Goal: Find specific page/section: Find specific page/section

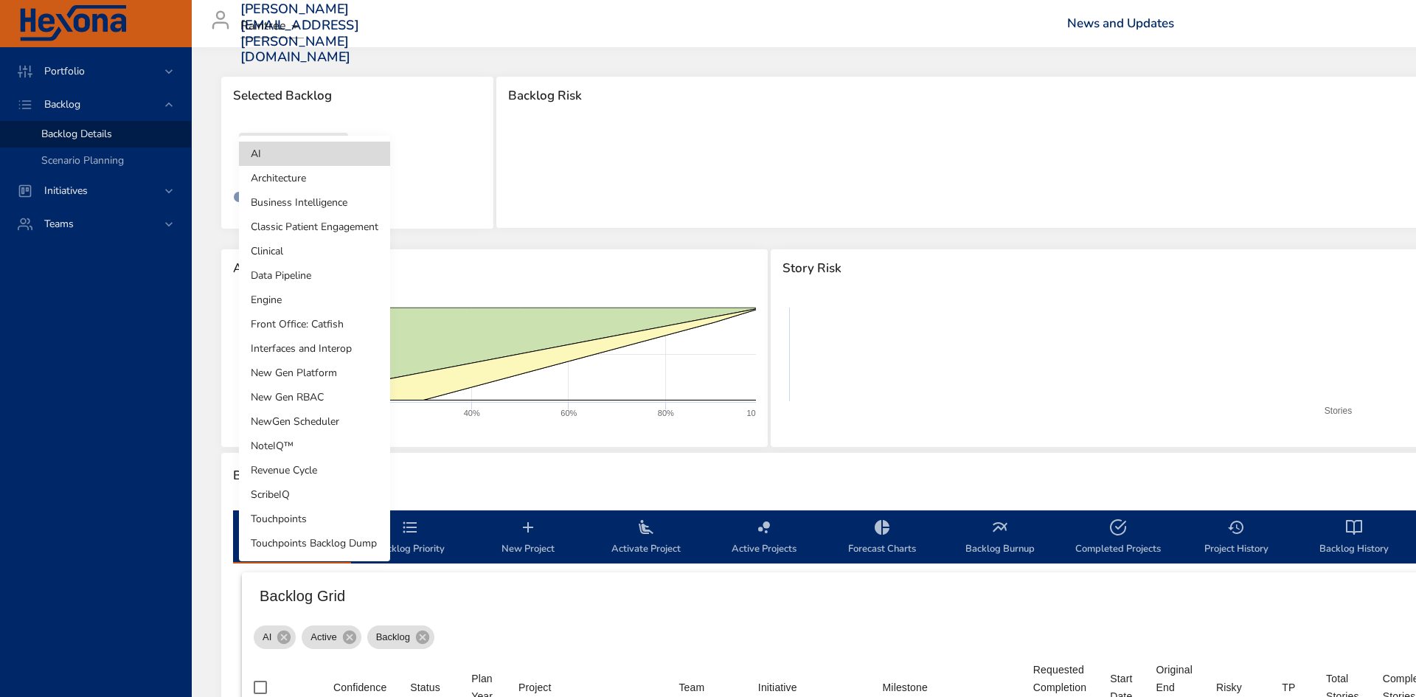
click at [287, 162] on body "Portfolio Backlog Backlog Details Scenario Planning Initiatives Teams [PERSON_N…" at bounding box center [708, 348] width 1416 height 697
click at [306, 252] on li "Clinical" at bounding box center [314, 251] width 151 height 24
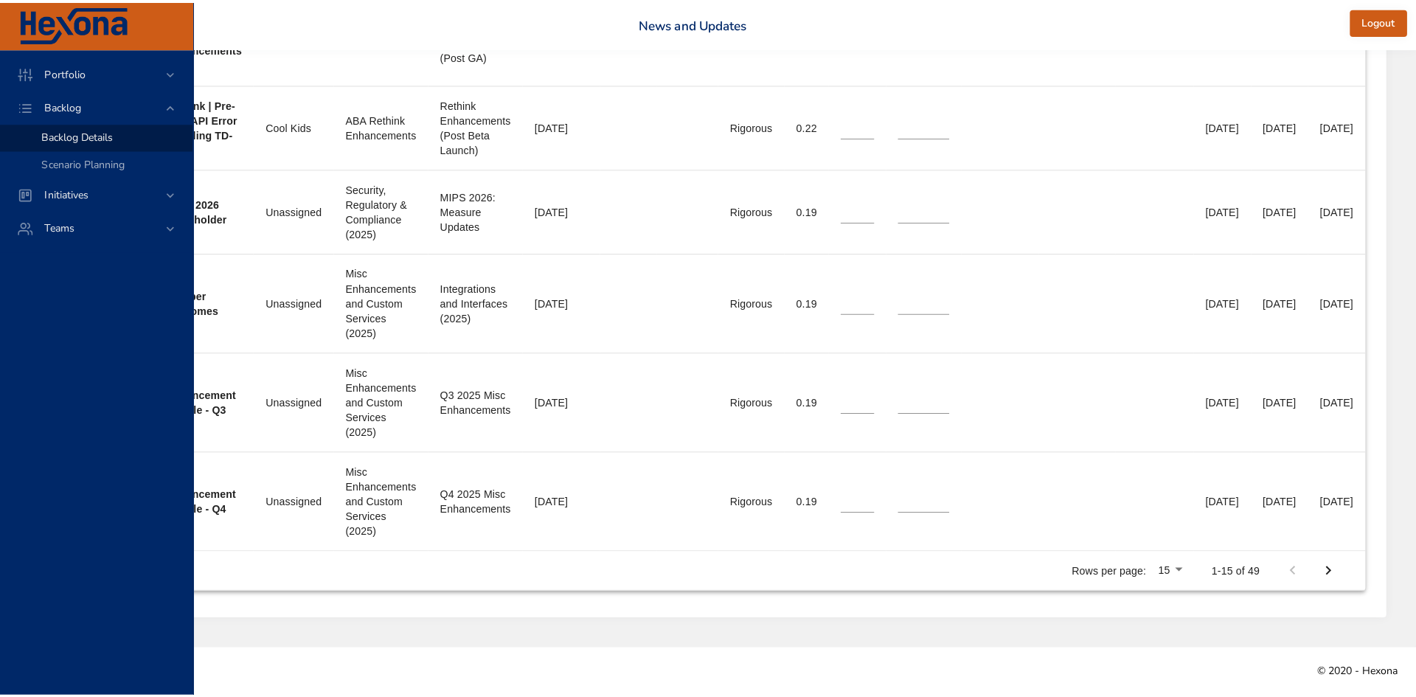
scroll to position [1540, 459]
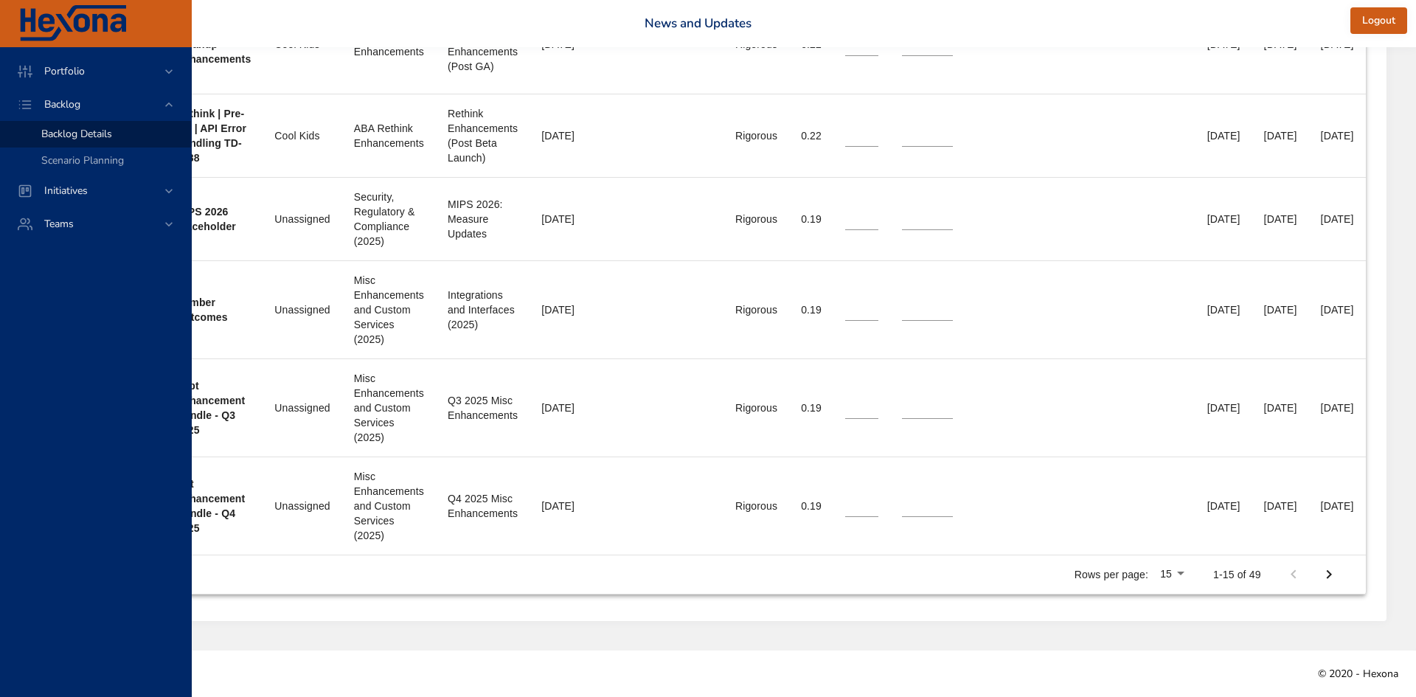
click at [1170, 603] on li "100" at bounding box center [1177, 601] width 44 height 27
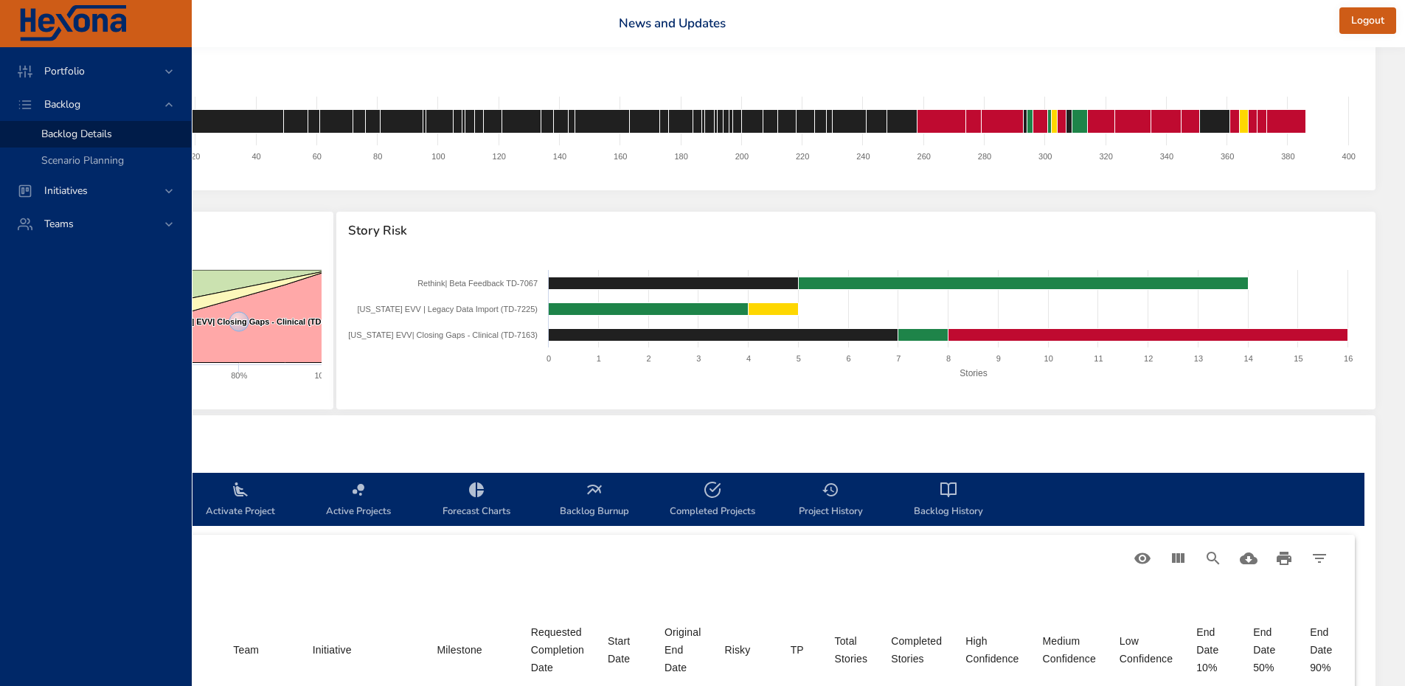
scroll to position [0, 501]
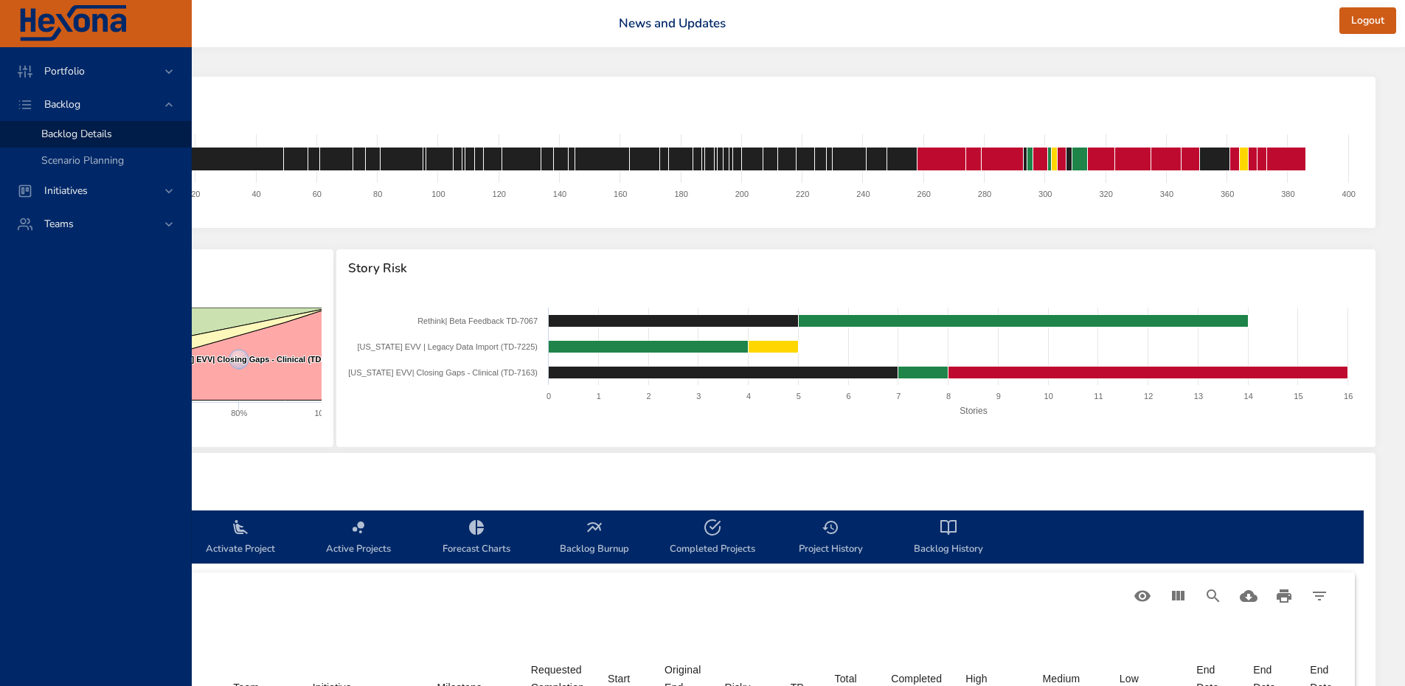
click at [780, 547] on span "Project History" at bounding box center [830, 538] width 100 height 39
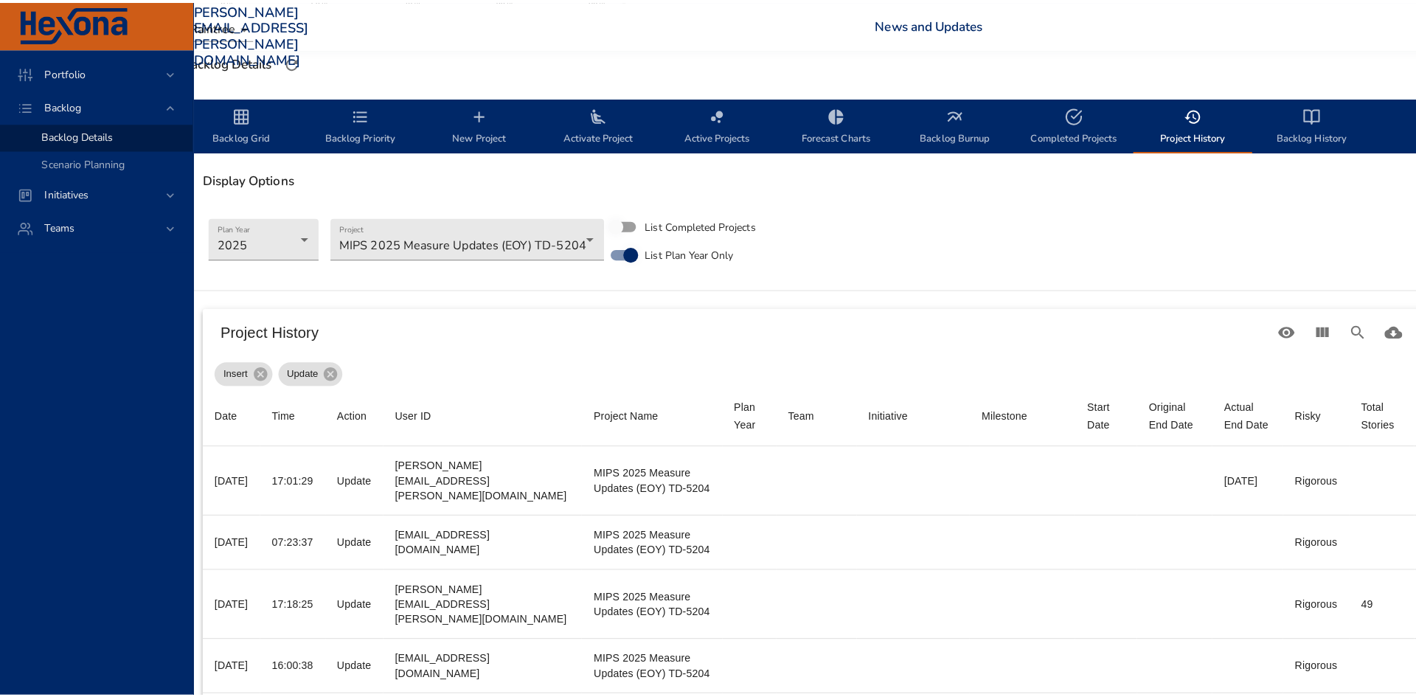
scroll to position [414, 52]
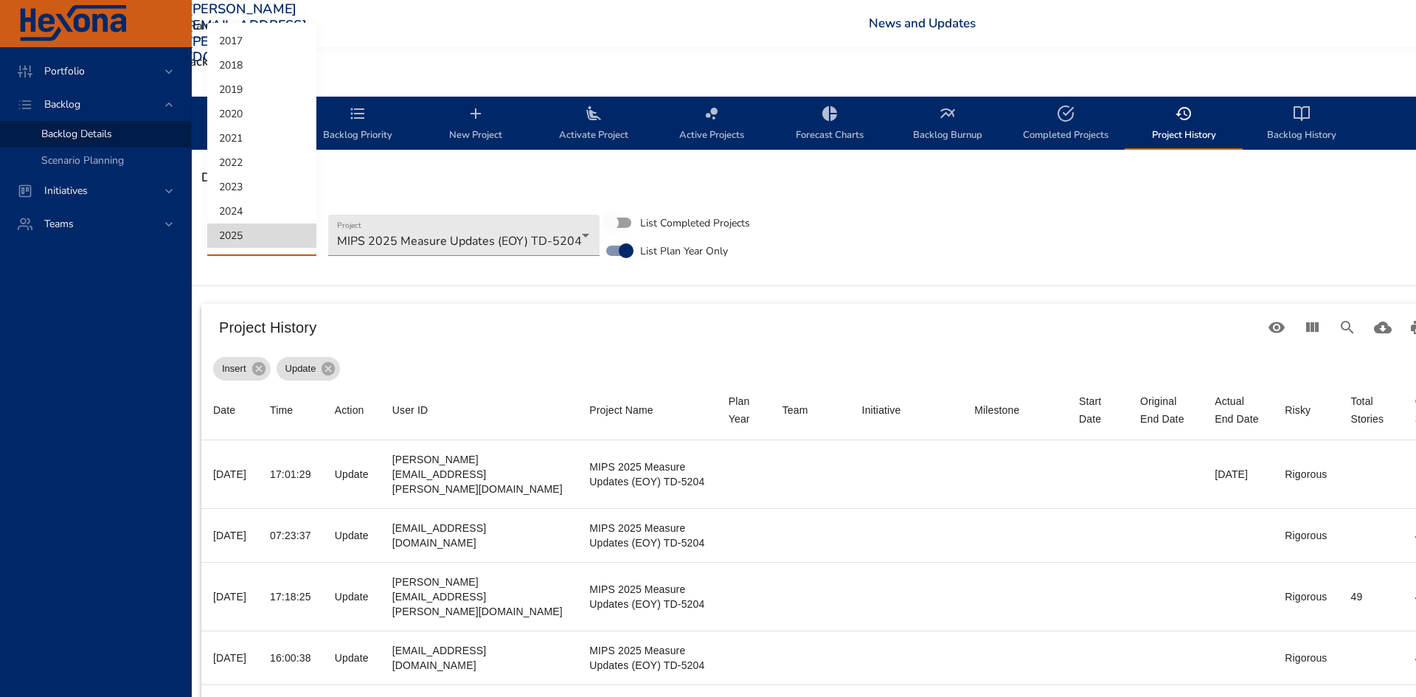
click at [528, 248] on div at bounding box center [708, 348] width 1416 height 697
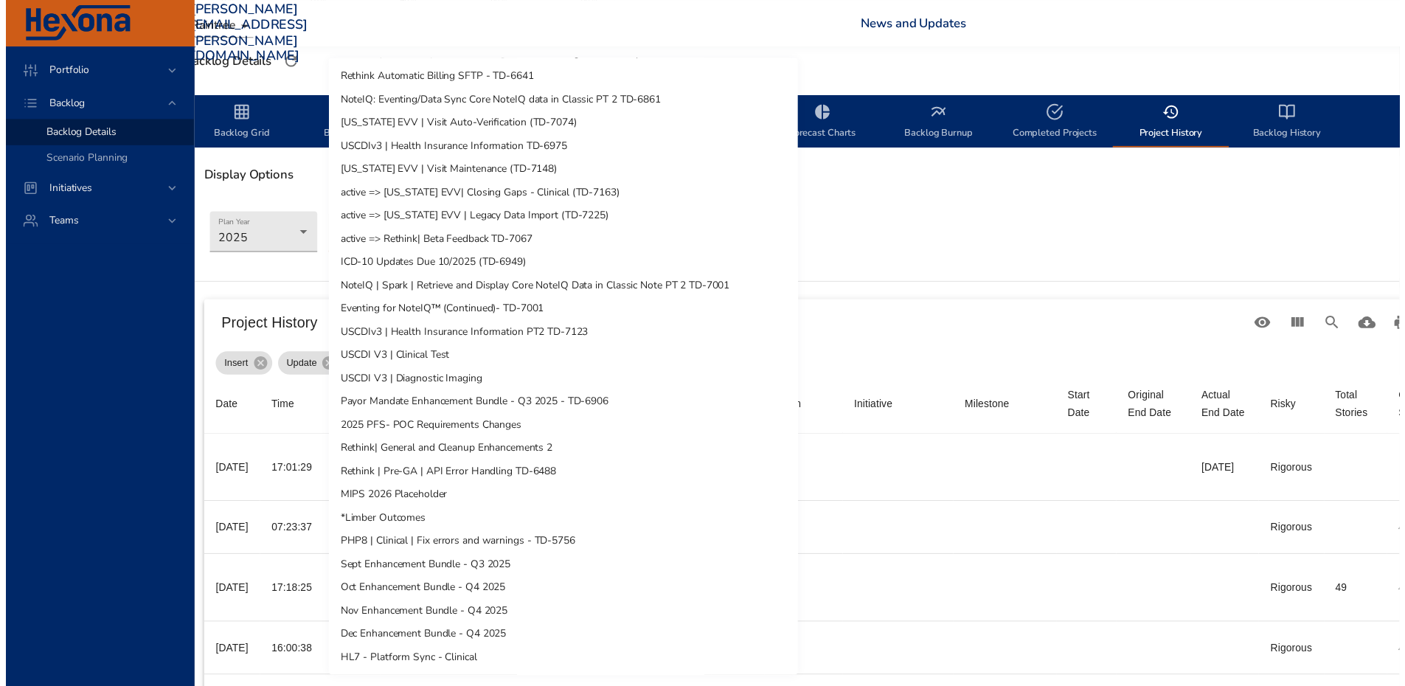
scroll to position [0, 0]
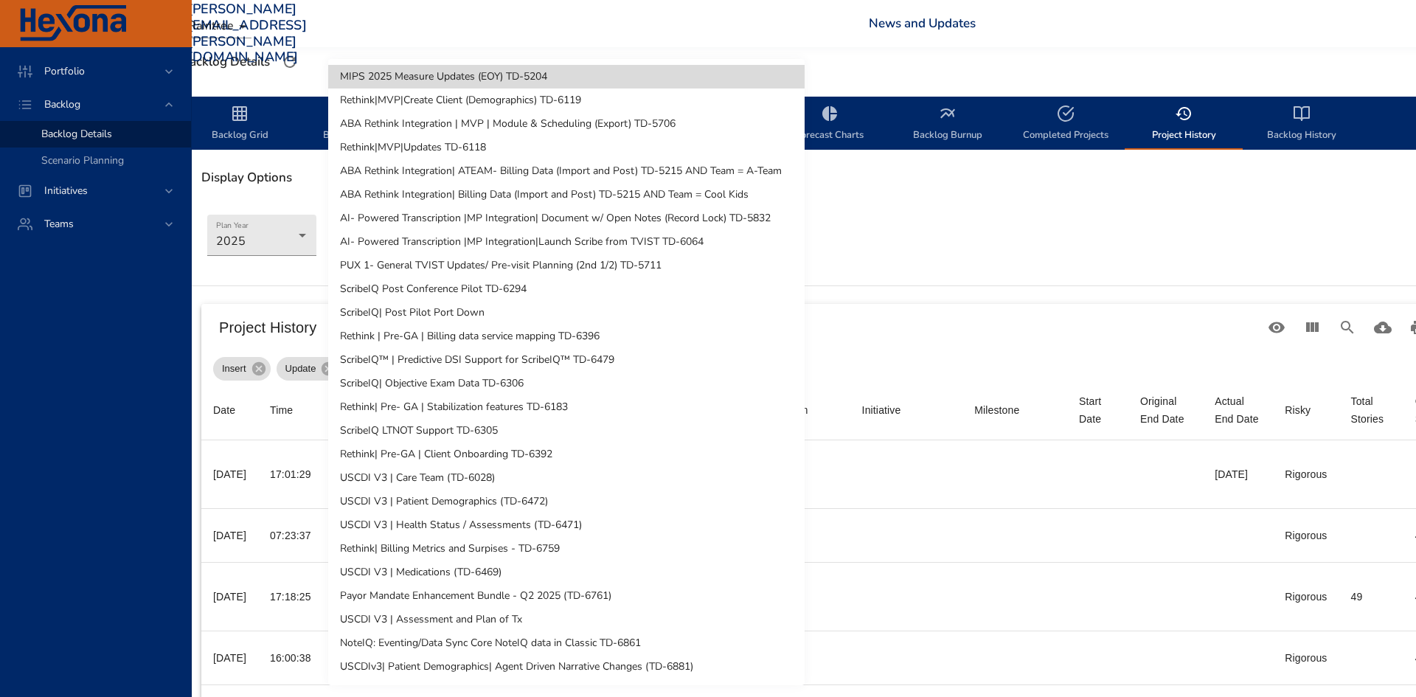
click at [1059, 251] on div at bounding box center [708, 348] width 1416 height 697
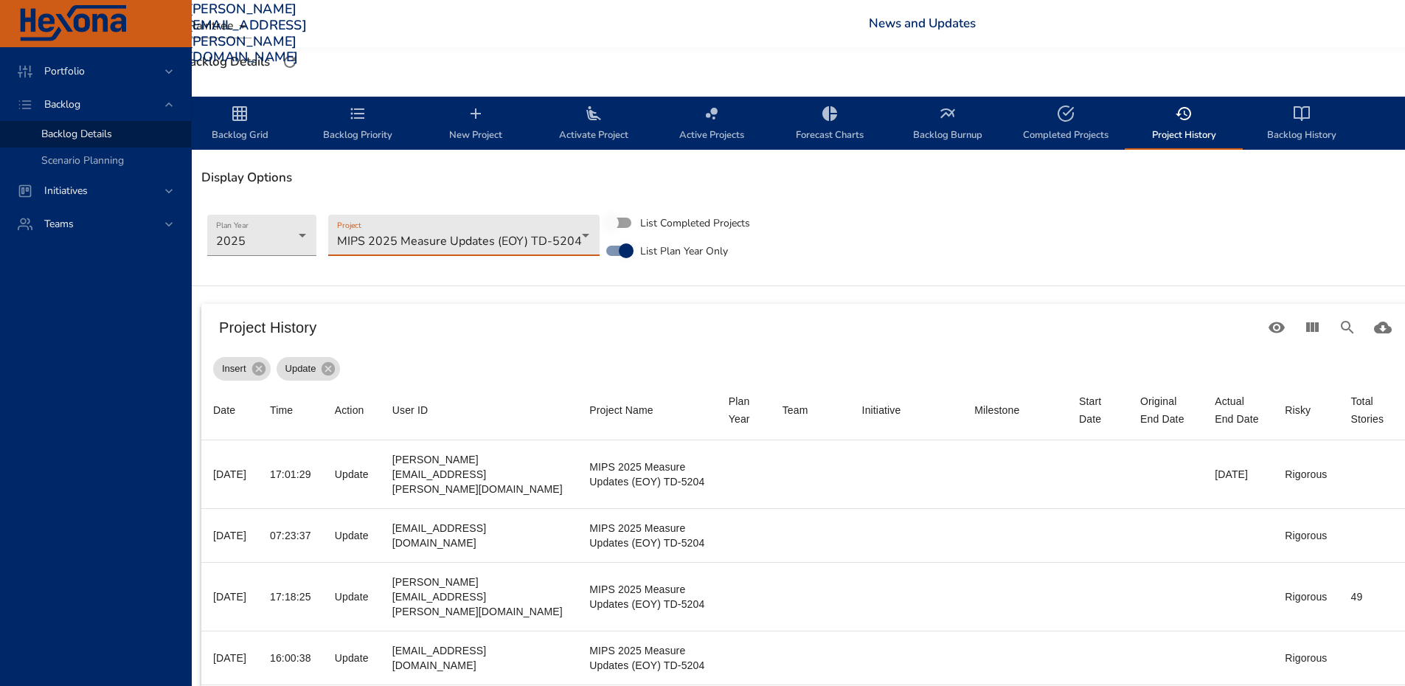
click at [1292, 123] on span "Backlog History" at bounding box center [1302, 124] width 100 height 39
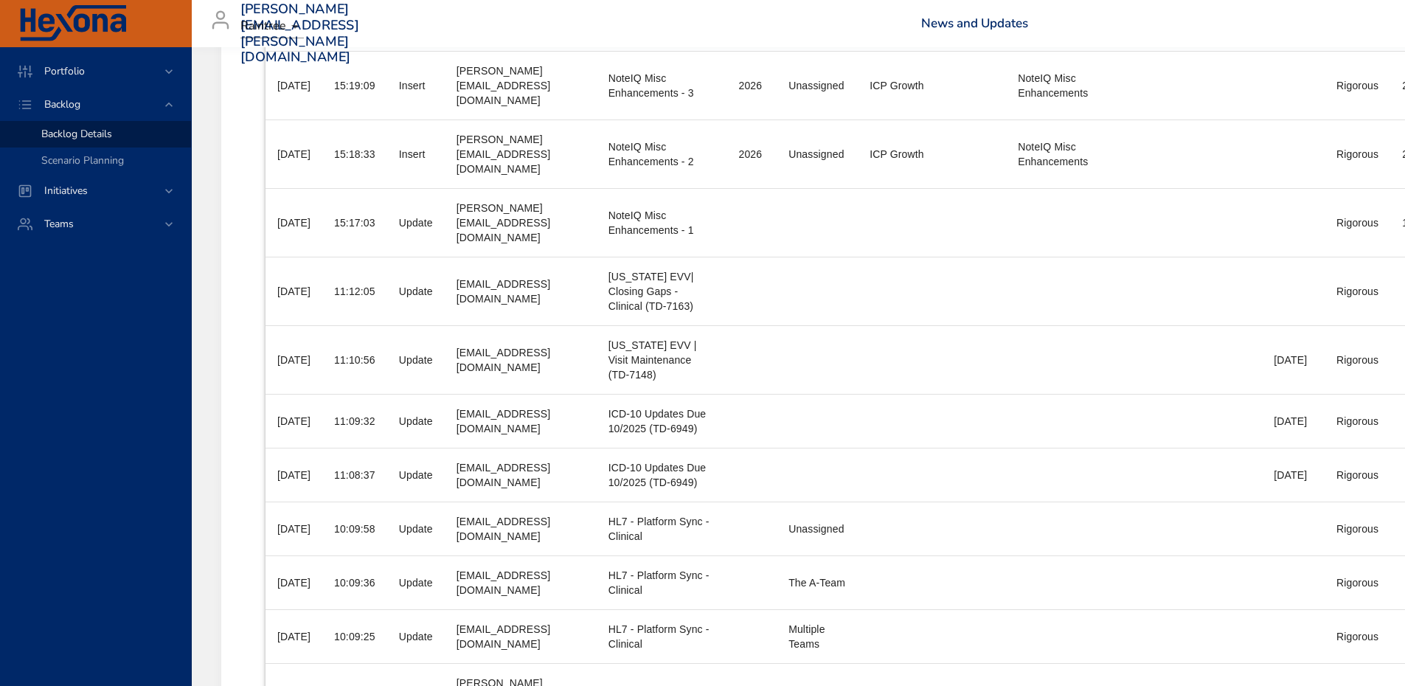
scroll to position [4464, 0]
